Goal: Task Accomplishment & Management: Use online tool/utility

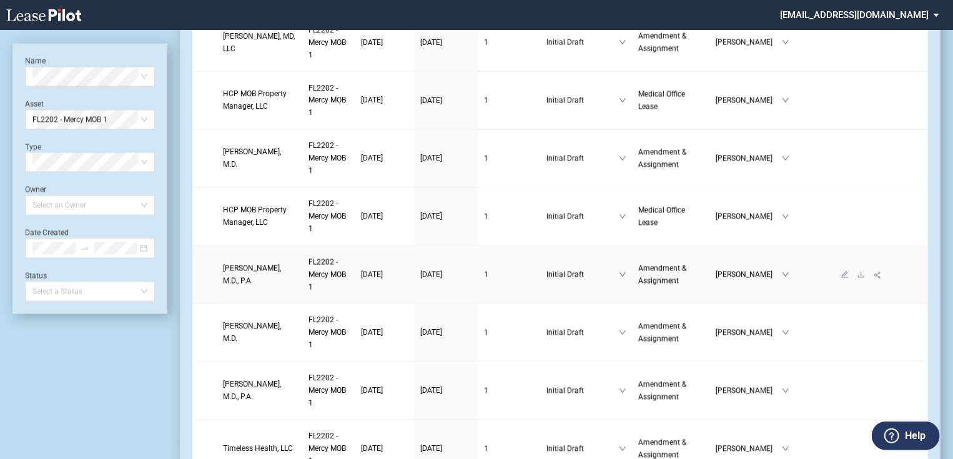
scroll to position [1199, 0]
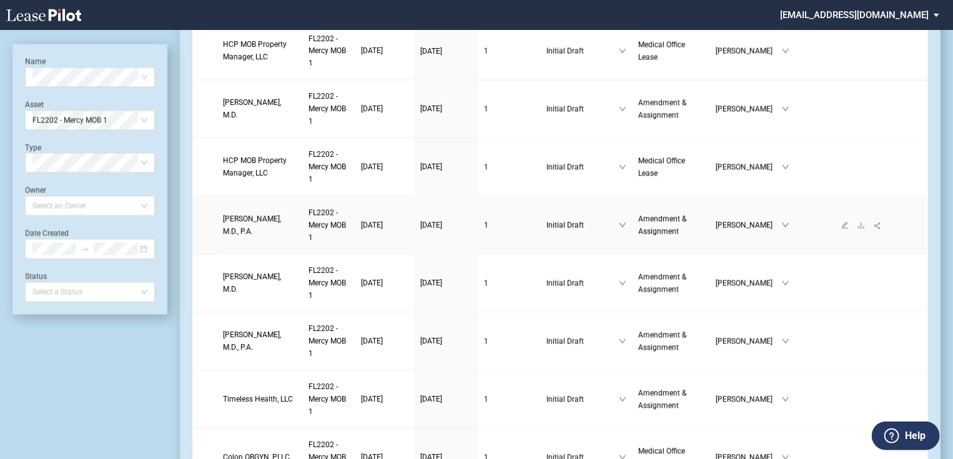
click at [253, 235] on span "Rafael Barrial, M.D., P.A." at bounding box center [252, 224] width 58 height 21
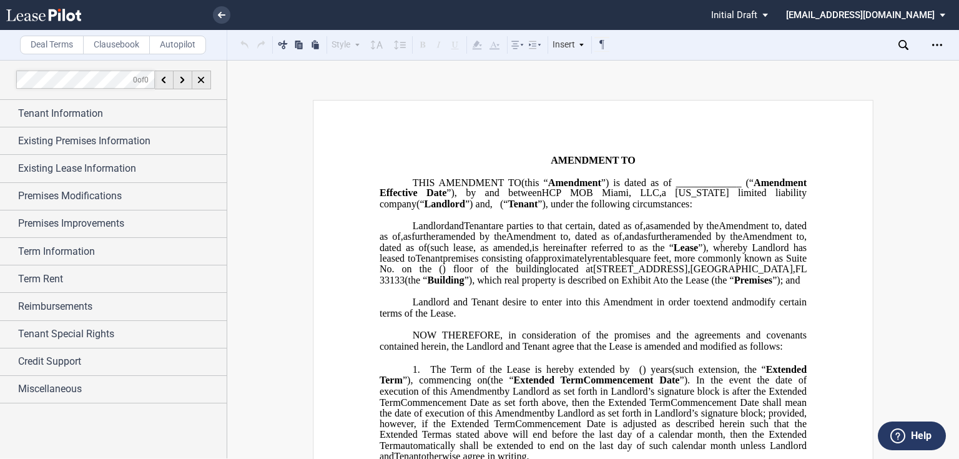
scroll to position [200, 0]
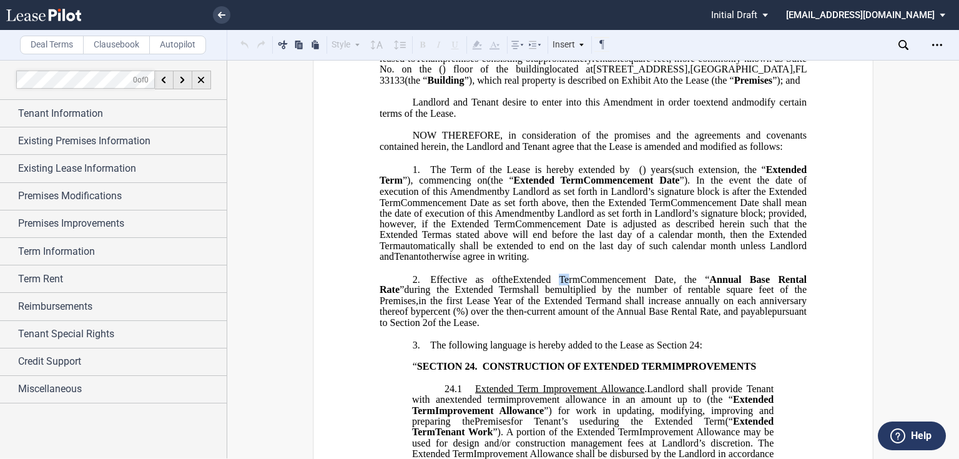
drag, startPoint x: 569, startPoint y: 332, endPoint x: 463, endPoint y: 309, distance: 109.2
click at [561, 285] on span "Extended Term" at bounding box center [546, 278] width 67 height 11
click at [492, 263] on p "1. The Term of the Lease is hereby extended by [__________] ﻿ ﻿ ( ﻿ ﻿ ) year s …" at bounding box center [593, 213] width 427 height 99
drag, startPoint x: 466, startPoint y: 267, endPoint x: 426, endPoint y: 239, distance: 48.0
click at [448, 245] on p "1. The Term of the Lease is hereby extended by [__________] ﻿ ﻿ ( ﻿ ﻿ ) year s …" at bounding box center [593, 213] width 427 height 99
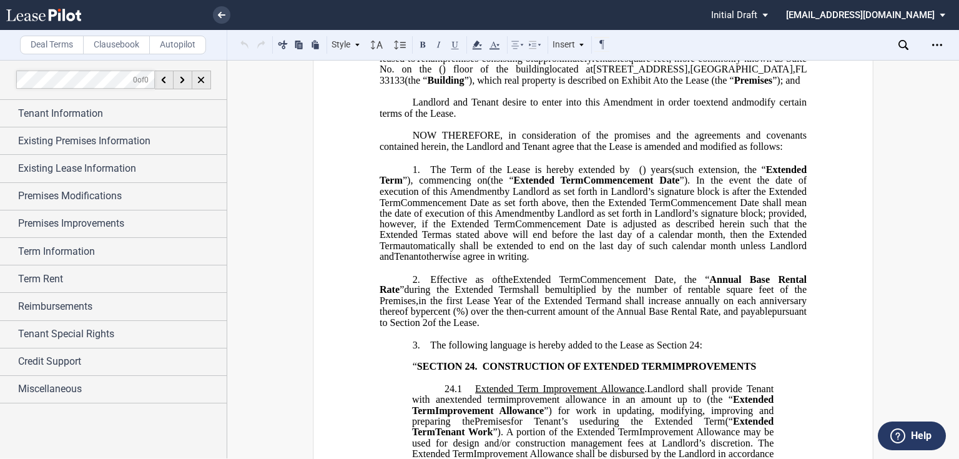
click at [420, 197] on span "”). In the event the date of execution of this" at bounding box center [595, 186] width 430 height 22
drag, startPoint x: 413, startPoint y: 233, endPoint x: 488, endPoint y: 313, distance: 109.5
click at [488, 263] on p "1. The Term of the Lease is hereby extended by [__________] ﻿ ﻿ ( ﻿ ﻿ ) year s …" at bounding box center [593, 213] width 427 height 99
click at [504, 229] on span "by Landlord as set forth in Landlord’s signature block; provided, however, if t…" at bounding box center [595, 218] width 430 height 22
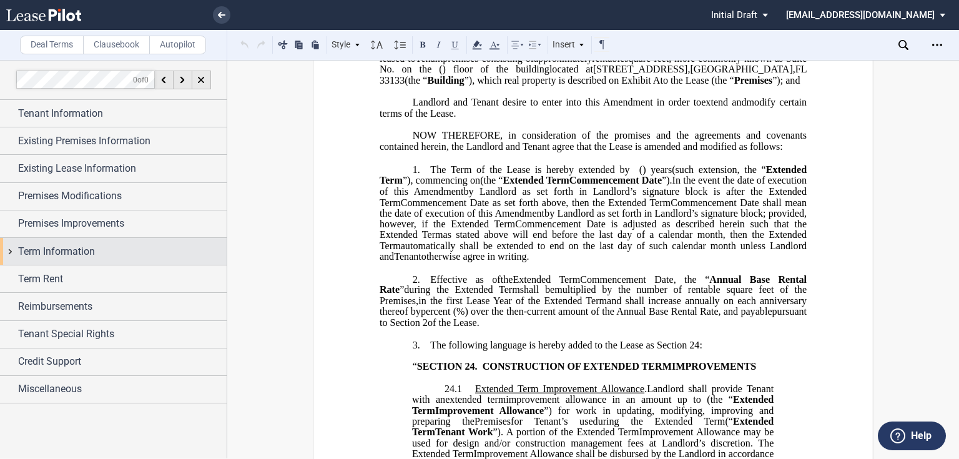
click at [8, 250] on div "Term Information" at bounding box center [113, 251] width 227 height 27
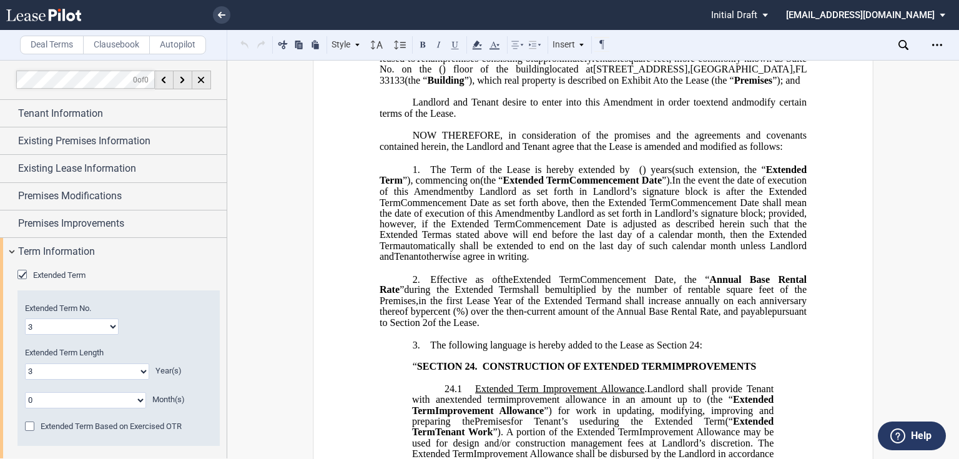
scroll to position [150, 0]
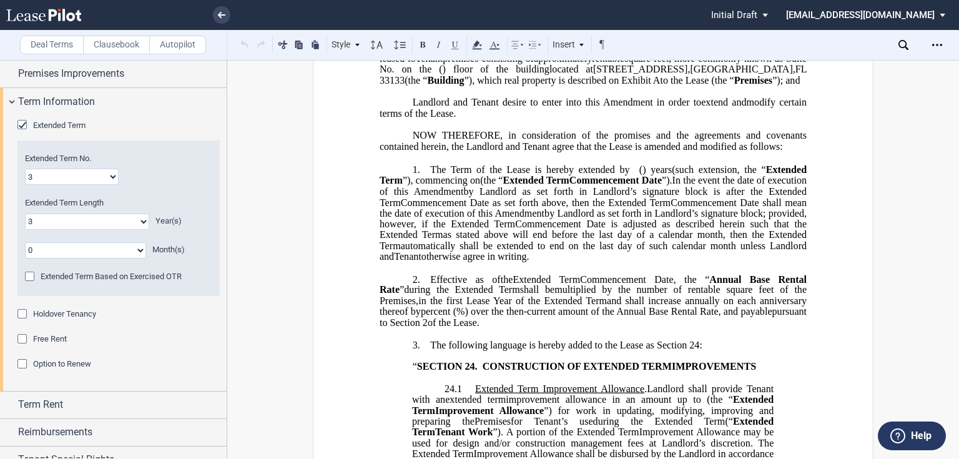
click at [37, 316] on span "Holdover Tenancy" at bounding box center [64, 313] width 63 height 9
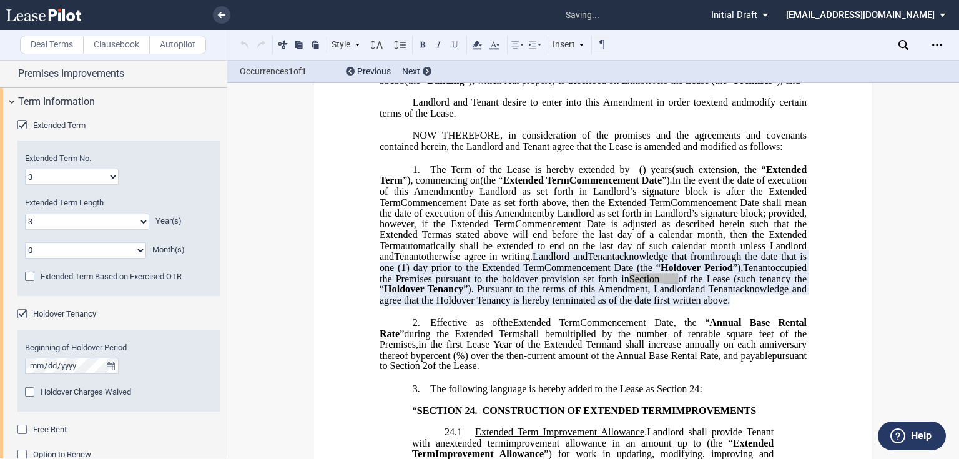
click at [486, 307] on p "1. The Term of the Lease is hereby extended by [__________] ﻿ ﻿ ( ﻿ ﻿ ) year s …" at bounding box center [593, 235] width 427 height 142
drag, startPoint x: 407, startPoint y: 363, endPoint x: 617, endPoint y: 340, distance: 211.0
click at [617, 307] on p "1. The Term of the Lease is hereby extended by [__________] ﻿ ﻿ ( ﻿ ﻿ ) year s …" at bounding box center [593, 235] width 427 height 142
drag, startPoint x: 415, startPoint y: 356, endPoint x: 403, endPoint y: 360, distance: 13.0
click at [415, 305] on span "acknowledge and agree that the Holdover Tenancy is hereby terminated as of the …" at bounding box center [595, 294] width 430 height 22
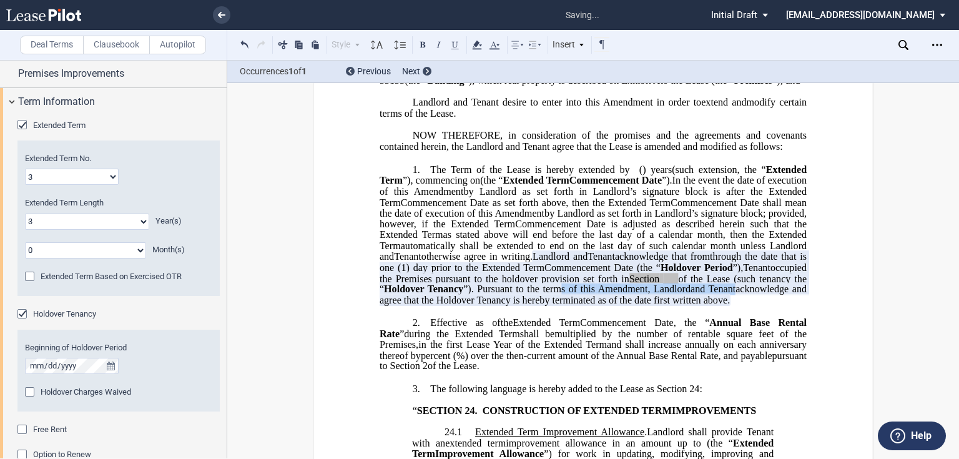
click at [405, 307] on p "1. The Term of the Lease is hereby extended by [__________] ﻿ ﻿ ( ﻿ ﻿ ) year s …" at bounding box center [593, 235] width 427 height 142
click at [441, 307] on p "1. The Term of the Lease is hereby extended by [__________] ﻿ ﻿ ( ﻿ ﻿ ) year s …" at bounding box center [593, 235] width 427 height 142
click at [453, 305] on span "acknowledge and agree that the Holdover Tenancy is hereby terminated as of the …" at bounding box center [595, 294] width 430 height 22
drag, startPoint x: 466, startPoint y: 326, endPoint x: 440, endPoint y: 365, distance: 46.4
click at [466, 283] on span "occupied the Premises pursuant to the holdover provision set forth in" at bounding box center [595, 273] width 430 height 22
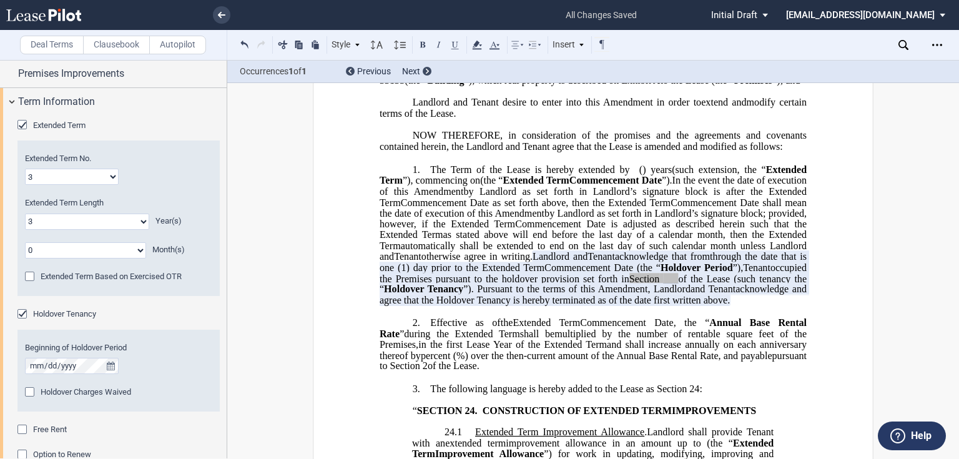
drag, startPoint x: 422, startPoint y: 363, endPoint x: 411, endPoint y: 366, distance: 11.7
click at [421, 307] on p "1. The Term of the Lease is hereby extended by [__________] ﻿ ﻿ ( ﻿ ﻿ ) year s …" at bounding box center [593, 235] width 427 height 142
drag, startPoint x: 410, startPoint y: 368, endPoint x: 489, endPoint y: 308, distance: 99.4
click at [489, 307] on p "1. The Term of the Lease is hereby extended by [__________] ﻿ ﻿ ( ﻿ ﻿ ) year s …" at bounding box center [593, 235] width 427 height 142
